Goal: Navigation & Orientation: Find specific page/section

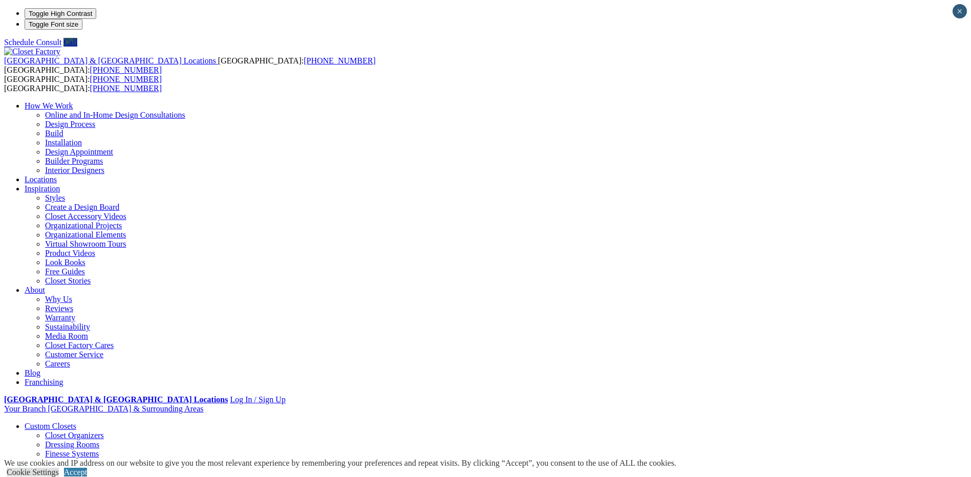
click at [104, 431] on link "Closet Organizers" at bounding box center [74, 435] width 59 height 9
click at [76, 422] on link "Custom Closets" at bounding box center [51, 426] width 52 height 9
click at [97, 476] on link "Walk-in Closets" at bounding box center [71, 481] width 52 height 9
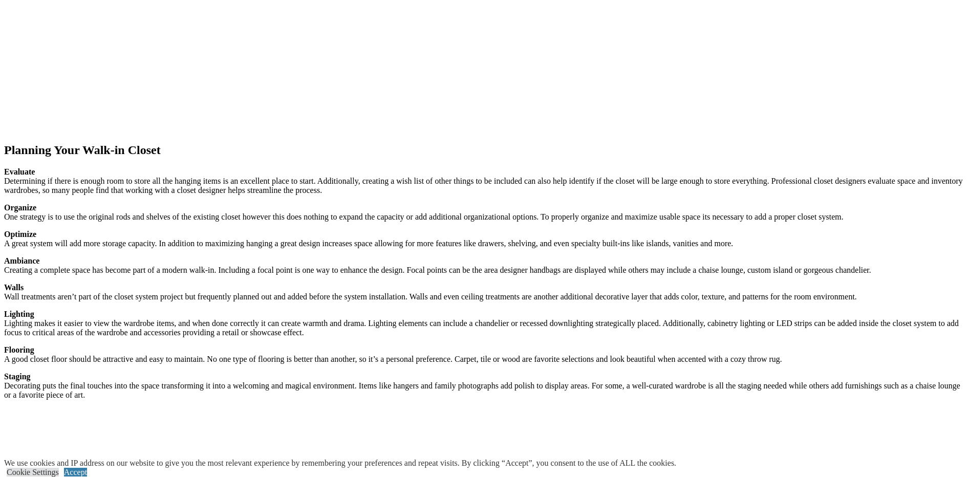
scroll to position [1586, 0]
